Goal: Information Seeking & Learning: Learn about a topic

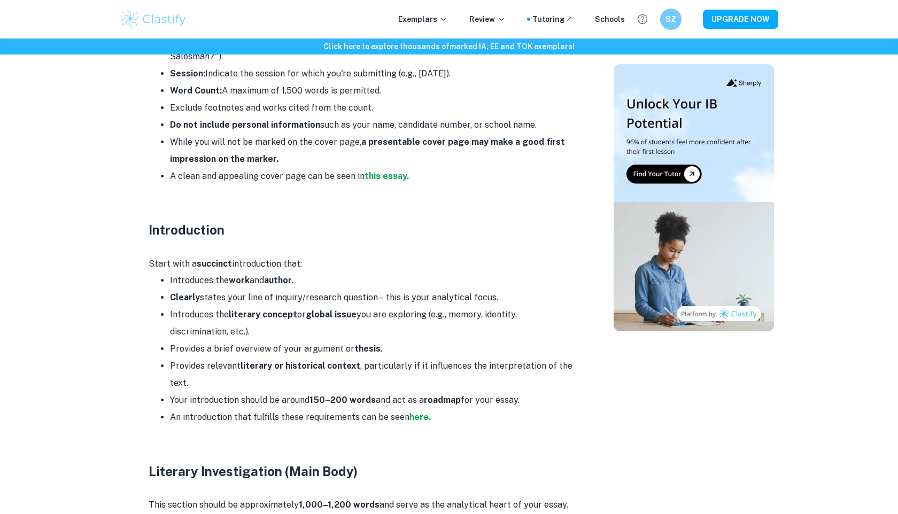
scroll to position [668, 0]
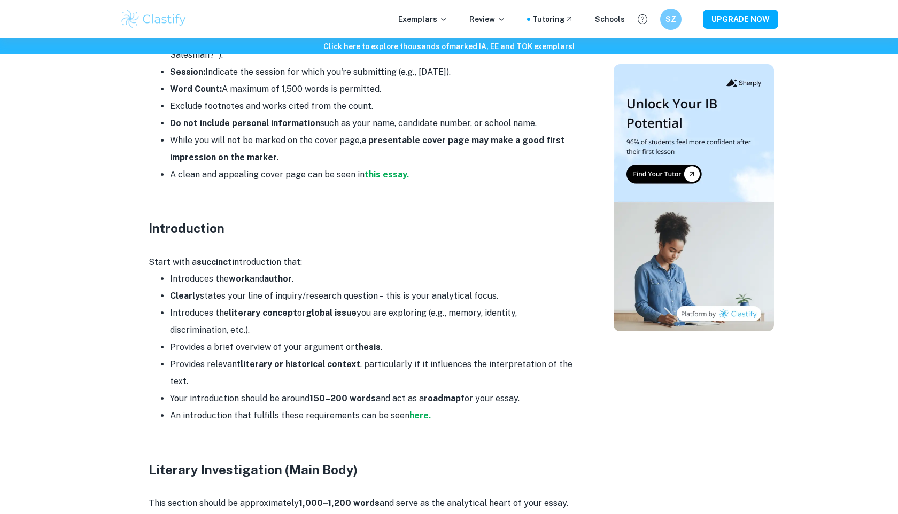
click at [425, 411] on strong "here." at bounding box center [420, 416] width 21 height 10
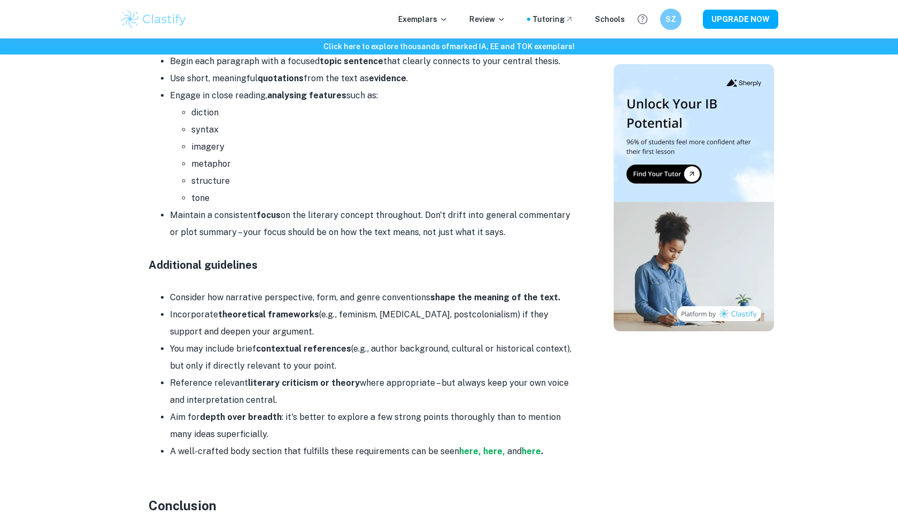
scroll to position [1371, 0]
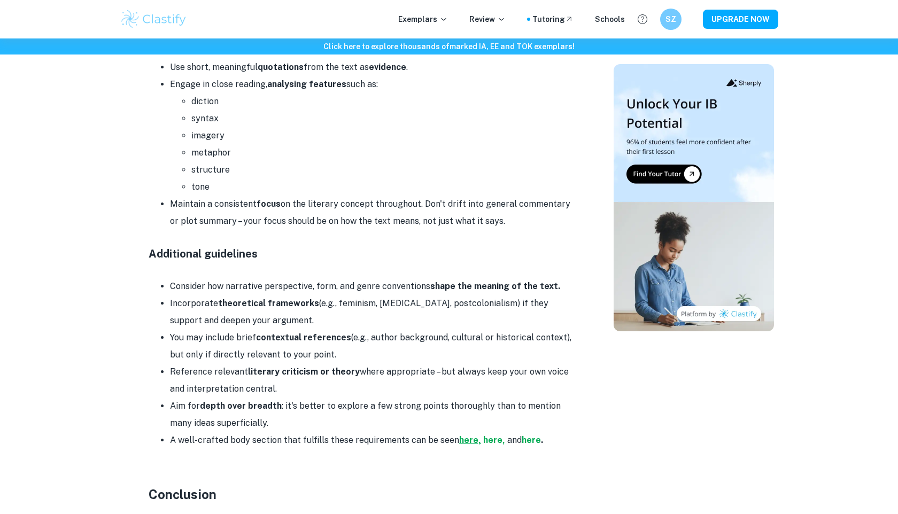
click at [468, 435] on strong "here," at bounding box center [470, 440] width 22 height 10
click at [485, 435] on strong "here," at bounding box center [494, 440] width 22 height 10
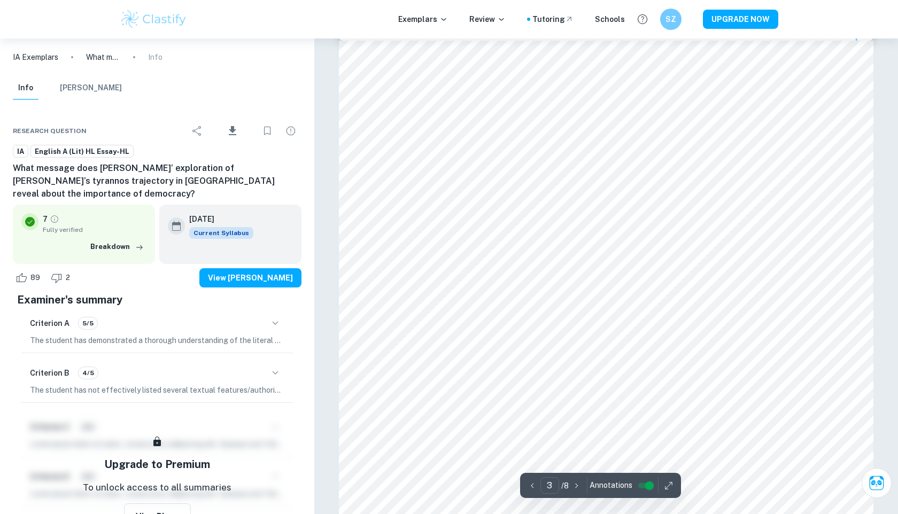
scroll to position [1544, 0]
type input "5"
type input "4"
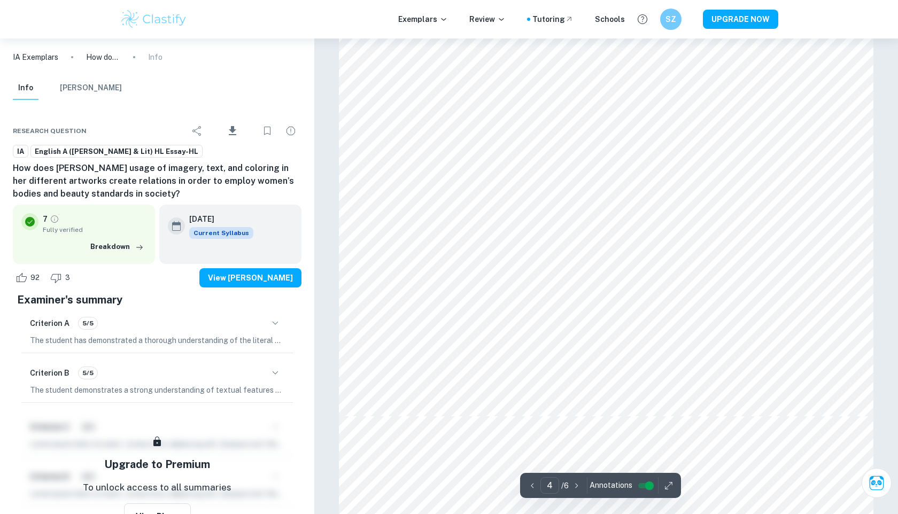
scroll to position [2530, 0]
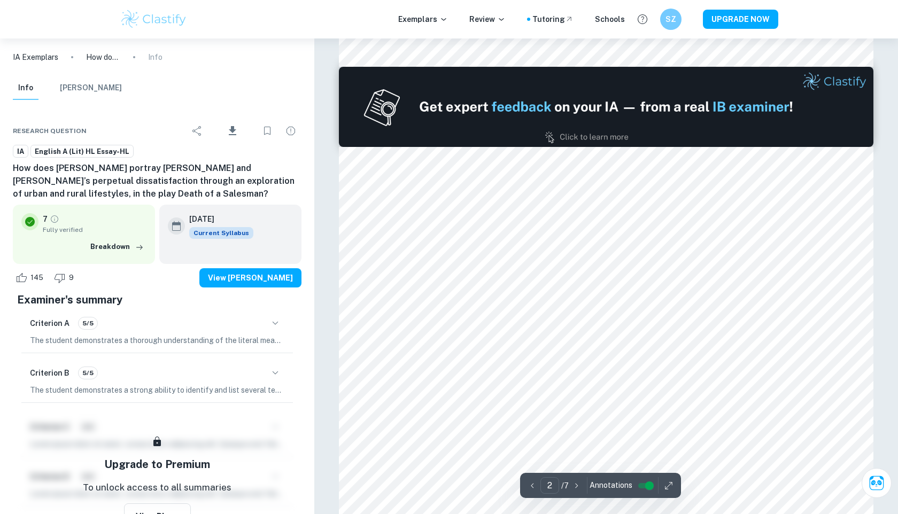
type input "1"
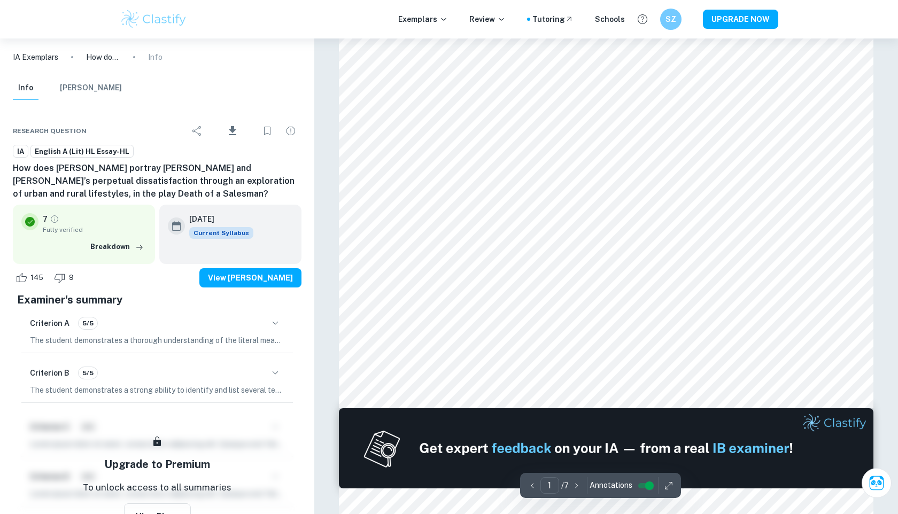
scroll to position [317, 0]
